Goal: Task Accomplishment & Management: Use online tool/utility

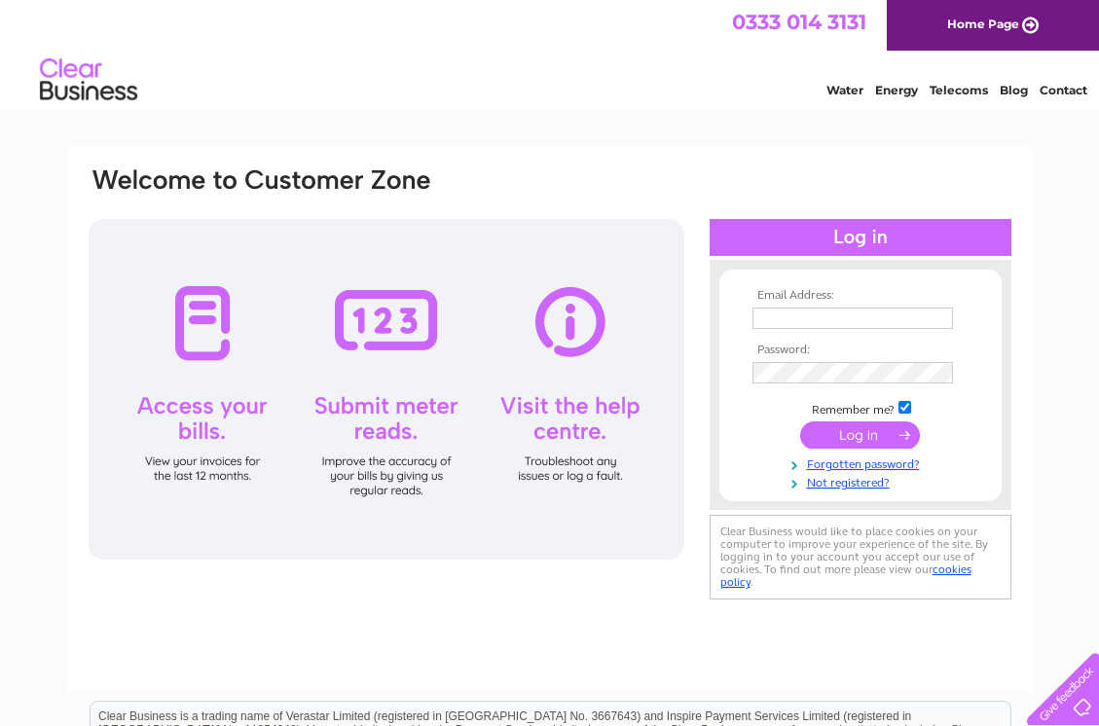
click at [831, 315] on input "text" at bounding box center [852, 318] width 201 height 21
type input "BOST.ENG@BTCONNECT.COM"
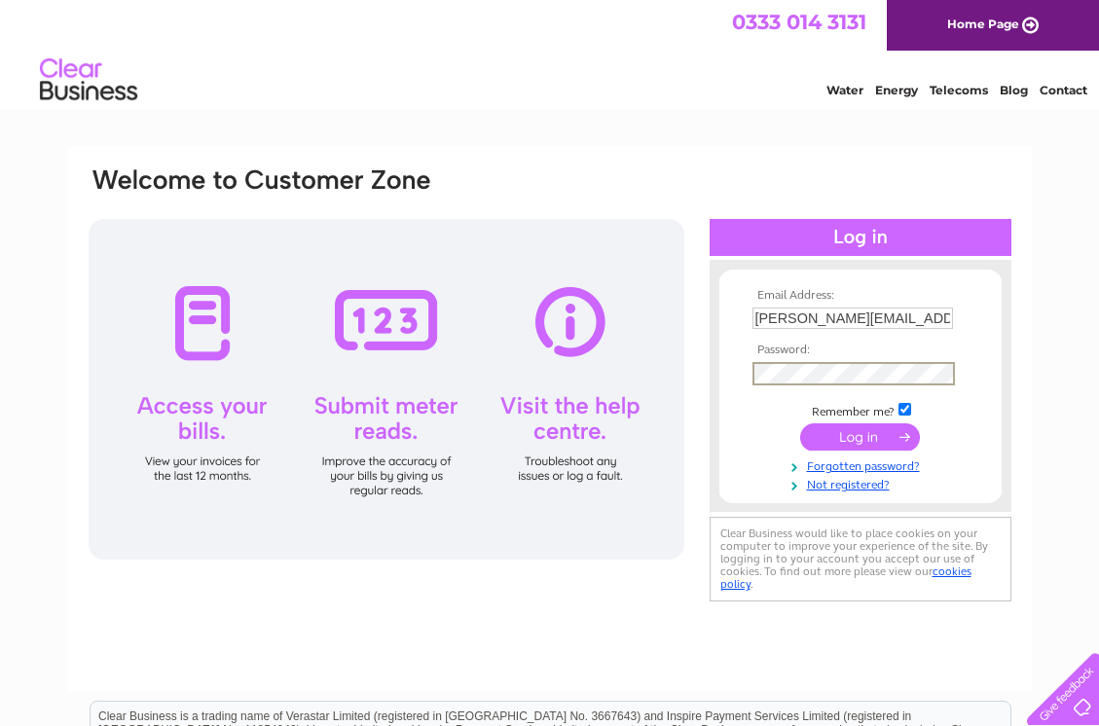
click at [800, 423] on input "submit" at bounding box center [860, 436] width 120 height 27
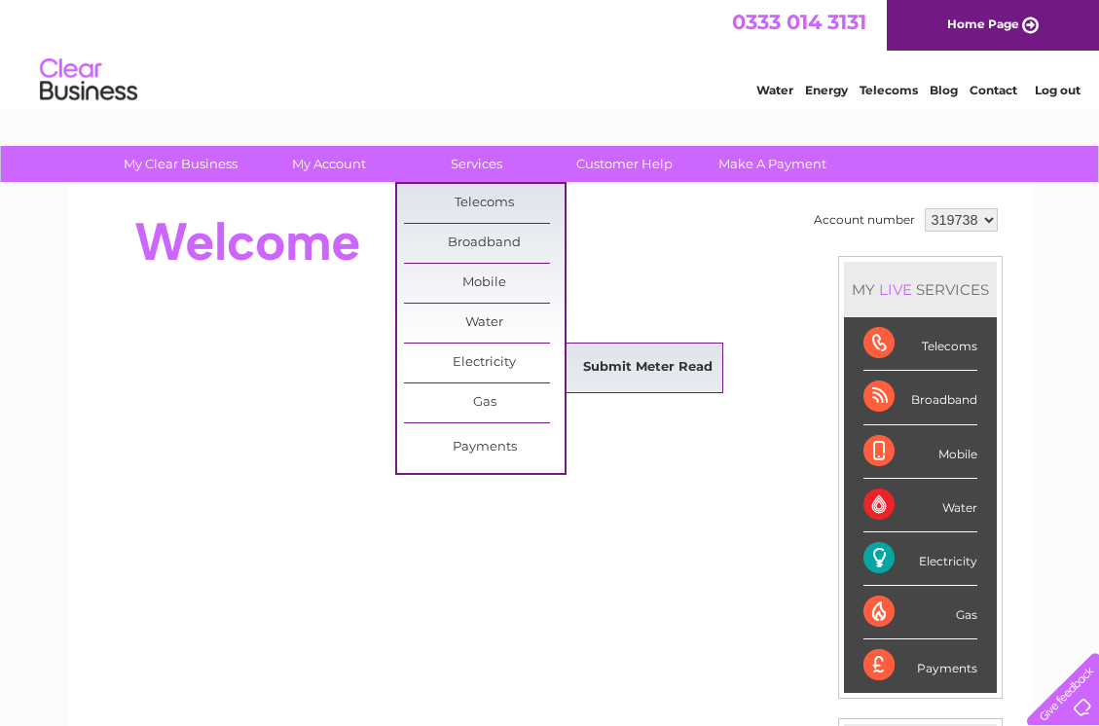
click at [653, 366] on link "Submit Meter Read" at bounding box center [647, 367] width 161 height 39
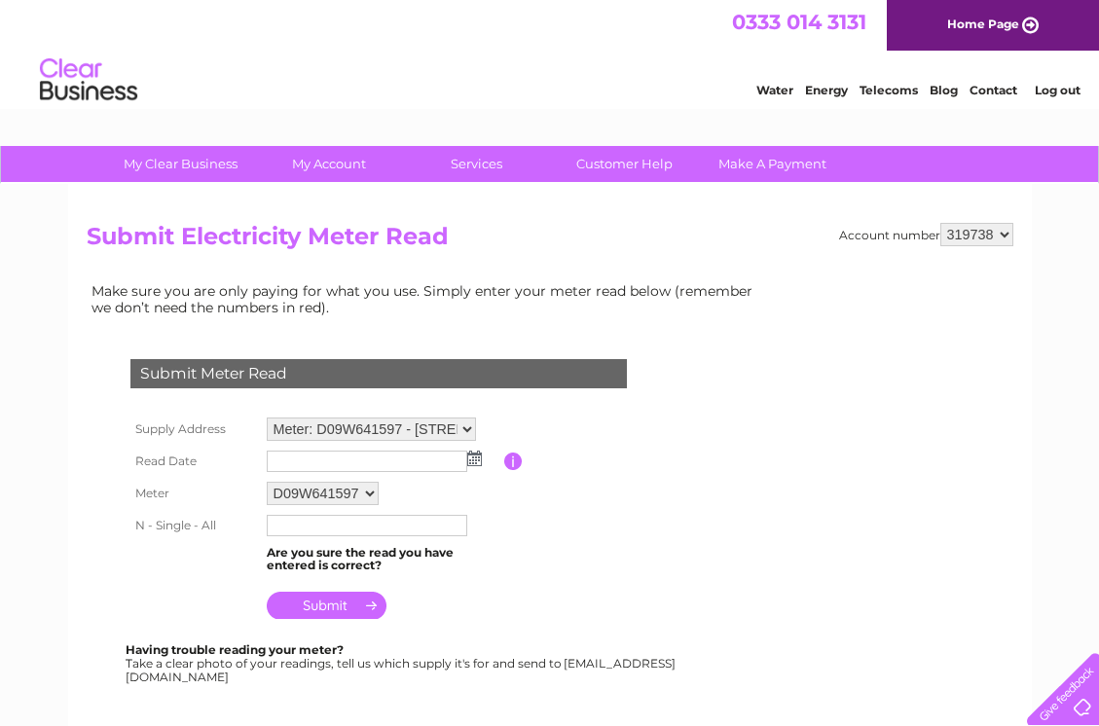
click at [339, 464] on input "text" at bounding box center [367, 461] width 201 height 21
click at [481, 461] on img at bounding box center [474, 459] width 15 height 16
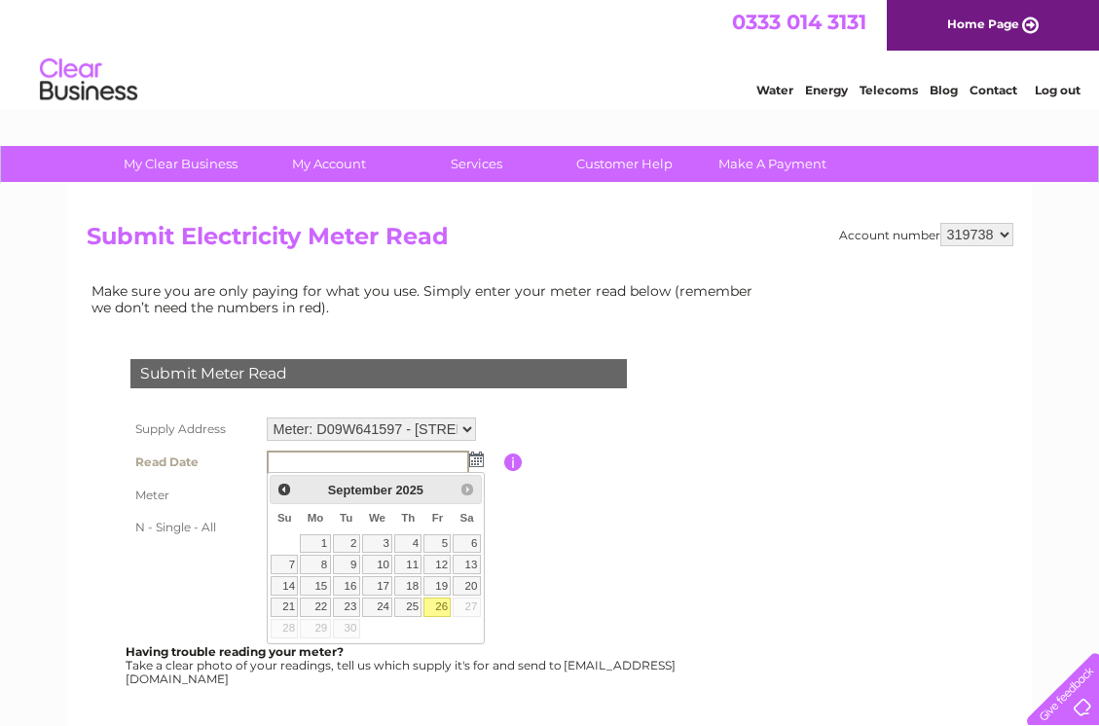
click at [433, 608] on link "26" at bounding box center [436, 607] width 27 height 19
type input "2025/09/26"
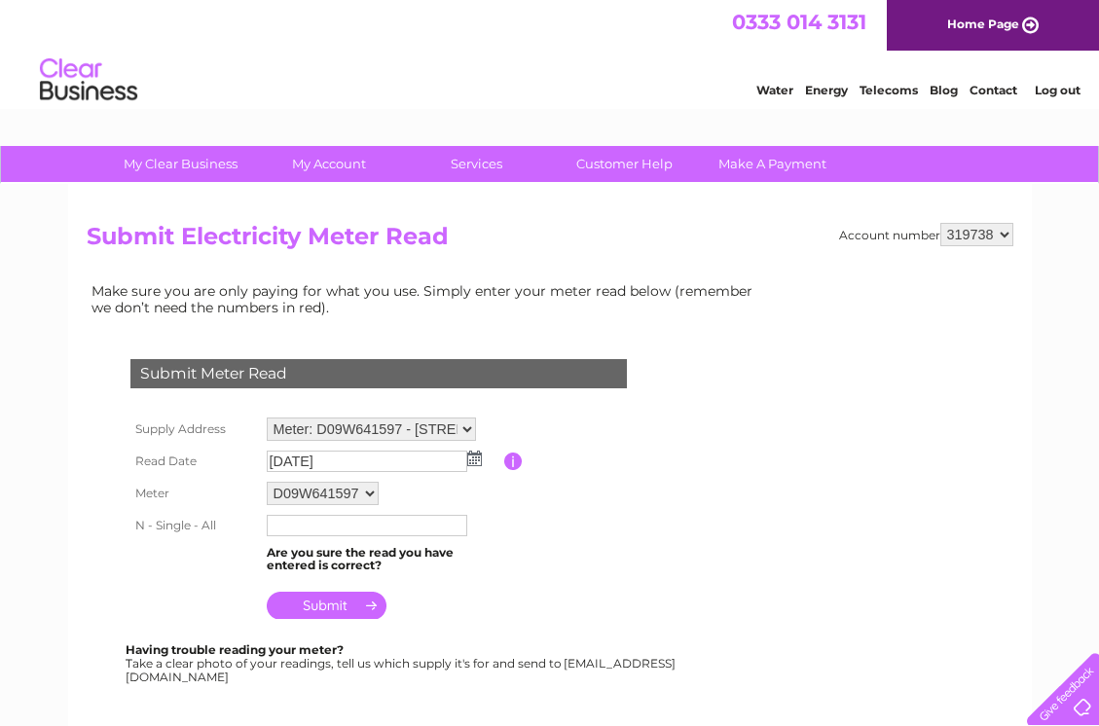
click at [347, 527] on input "text" at bounding box center [367, 525] width 201 height 21
type input "294125"
click at [360, 598] on input "submit" at bounding box center [327, 605] width 120 height 27
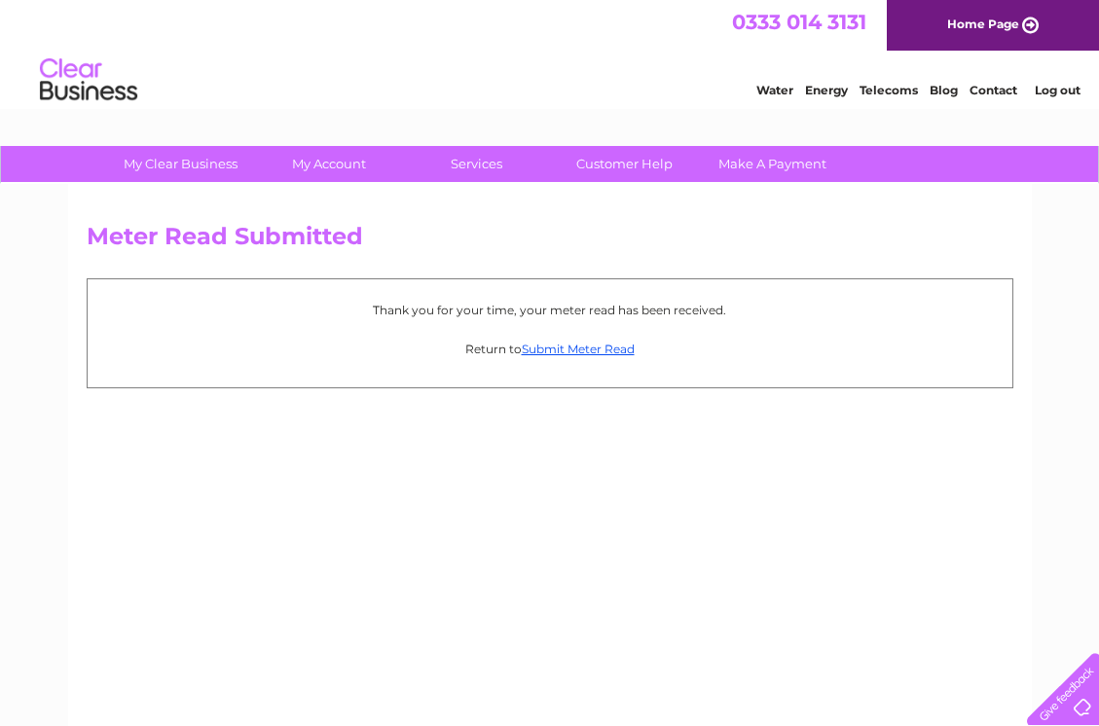
click at [1064, 90] on link "Log out" at bounding box center [1058, 90] width 46 height 15
